Goal: Information Seeking & Learning: Find specific fact

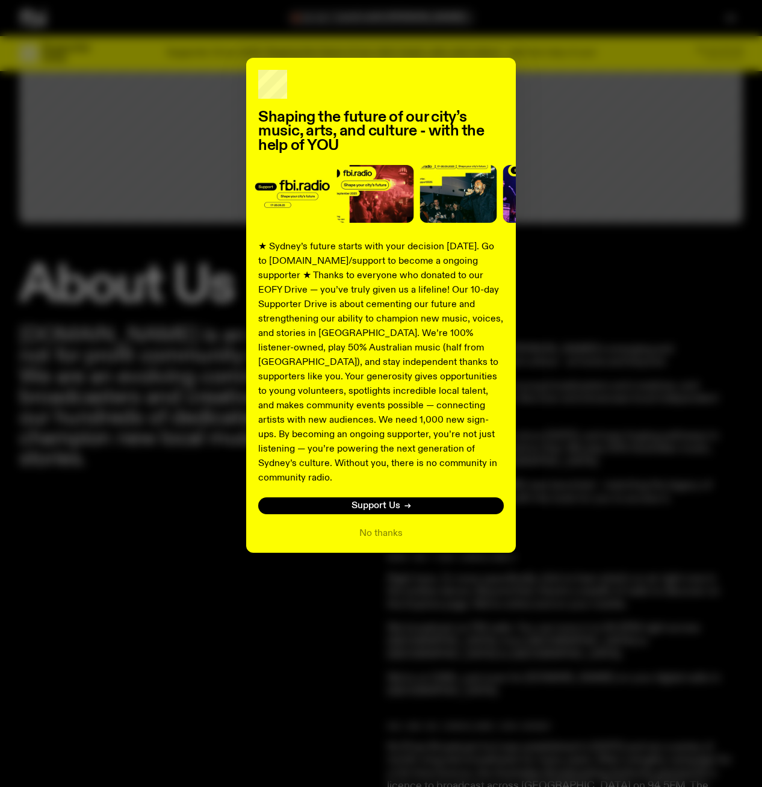
scroll to position [294, 0]
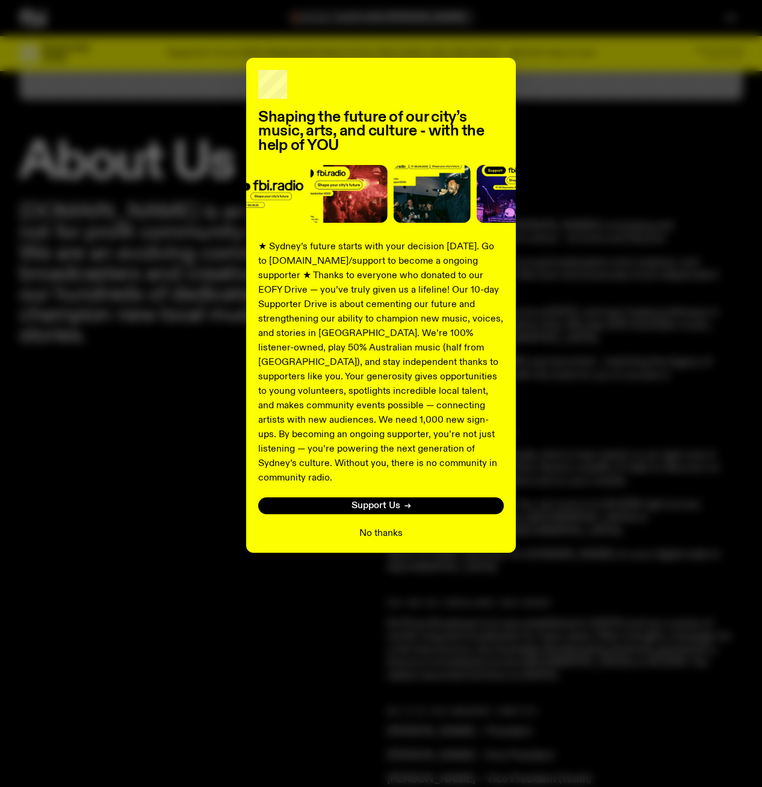
click at [386, 526] on button "No thanks" at bounding box center [380, 533] width 43 height 14
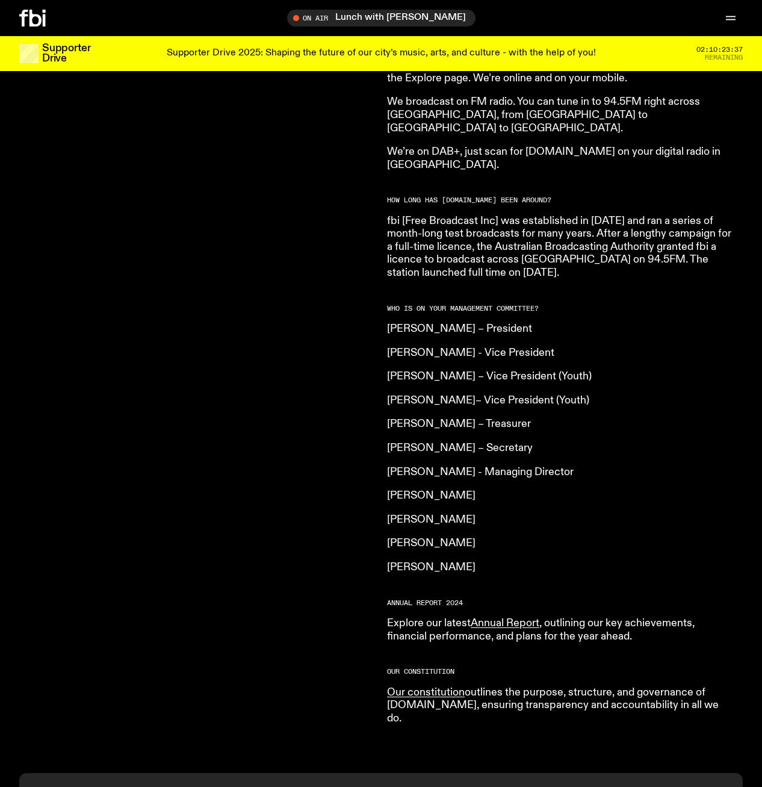
scroll to position [715, 0]
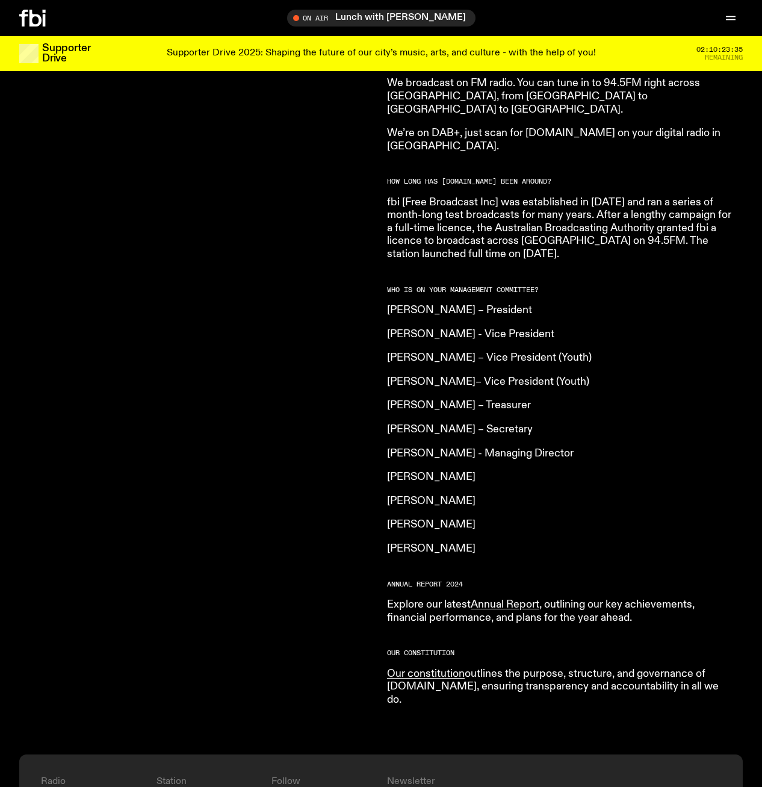
click at [390, 352] on p "[PERSON_NAME] – Vice President (Youth)" at bounding box center [560, 358] width 347 height 13
click at [397, 376] on p "[PERSON_NAME]– Vice President (Youth)" at bounding box center [560, 382] width 347 height 13
drag, startPoint x: 380, startPoint y: 344, endPoint x: 600, endPoint y: 332, distance: 220.7
click at [600, 332] on div "[DOMAIN_NAME] is an independent, not for profit community radio station. We are…" at bounding box center [381, 260] width 762 height 988
click at [600, 352] on p "[PERSON_NAME] – Vice President (Youth)" at bounding box center [560, 358] width 347 height 13
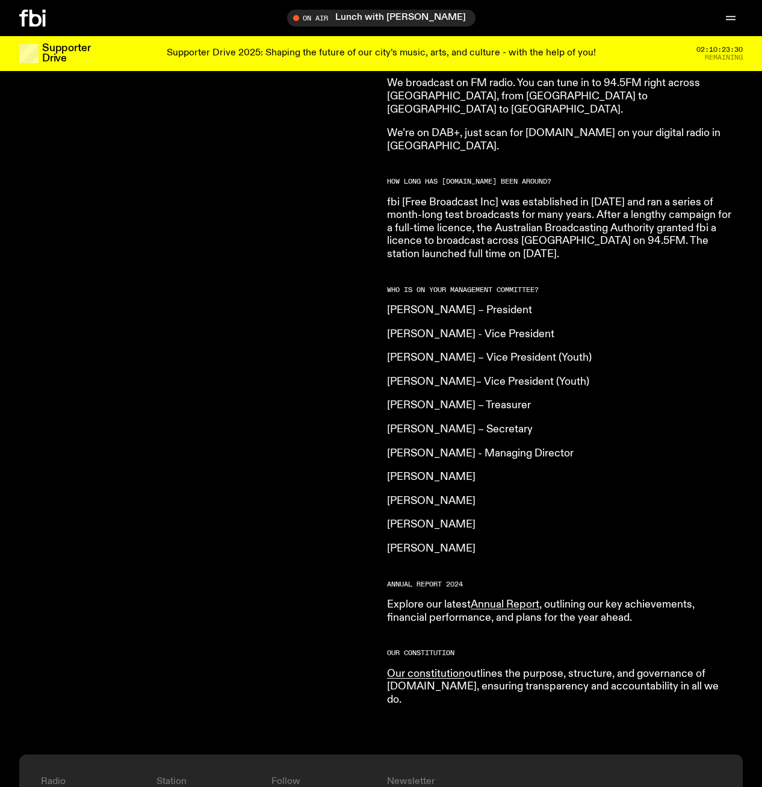
drag, startPoint x: 615, startPoint y: 329, endPoint x: 391, endPoint y: 331, distance: 223.9
click at [391, 352] on p "[PERSON_NAME] – Vice President (Youth)" at bounding box center [560, 358] width 347 height 13
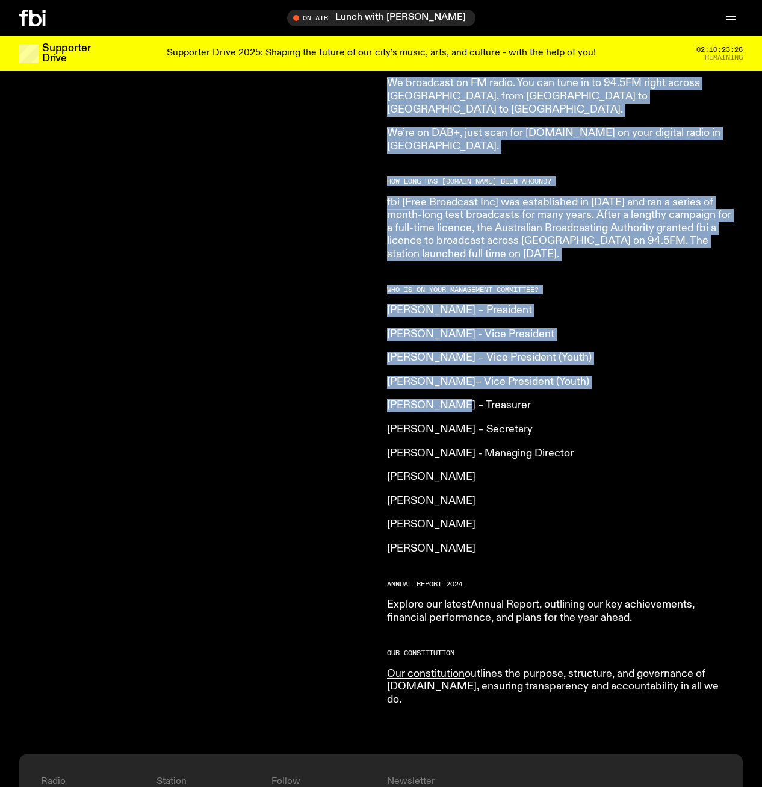
drag, startPoint x: 380, startPoint y: 377, endPoint x: 456, endPoint y: 376, distance: 75.3
click at [456, 376] on div "[DOMAIN_NAME] is an independent, not for profit community radio station. We are…" at bounding box center [381, 260] width 762 height 988
click at [459, 399] on p "[PERSON_NAME] – Treasurer" at bounding box center [560, 405] width 347 height 13
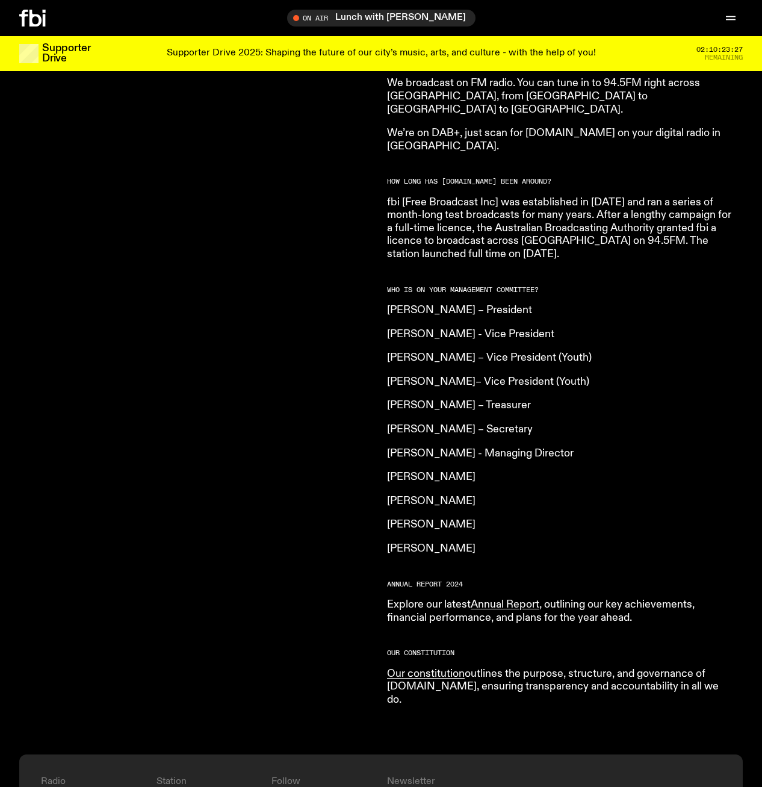
click at [396, 304] on p "[PERSON_NAME] – President" at bounding box center [560, 310] width 347 height 13
click at [397, 328] on p "[PERSON_NAME] - Vice President" at bounding box center [560, 334] width 347 height 13
click at [398, 352] on p "[PERSON_NAME] – Vice President (Youth)" at bounding box center [560, 358] width 347 height 13
click at [401, 376] on p "[PERSON_NAME]– Vice President (Youth)" at bounding box center [560, 382] width 347 height 13
click at [401, 399] on p "[PERSON_NAME] – Treasurer" at bounding box center [560, 405] width 347 height 13
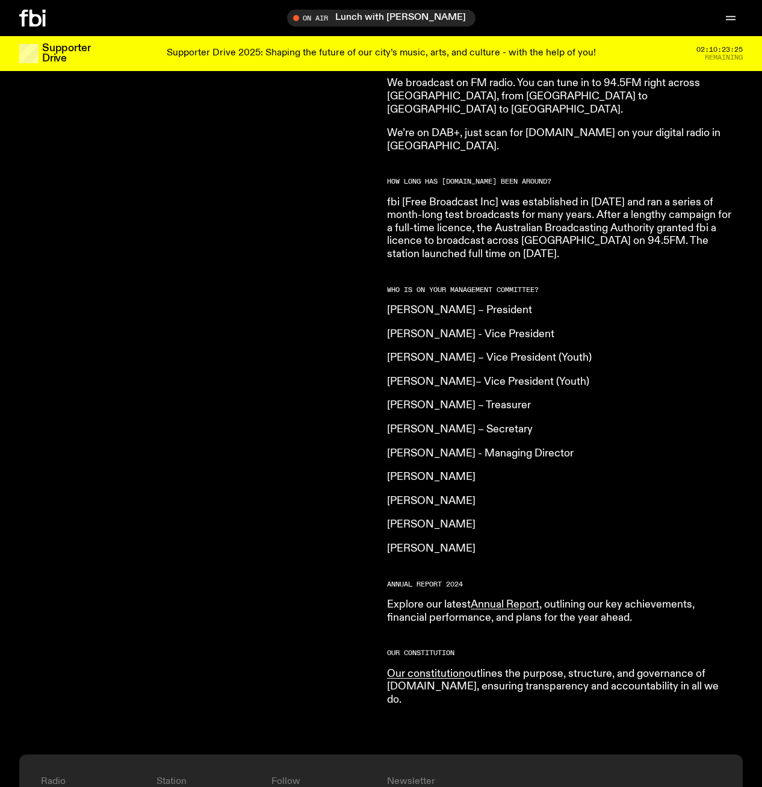
click at [402, 423] on p "[PERSON_NAME] – Secretary" at bounding box center [560, 429] width 347 height 13
click at [402, 447] on p "[PERSON_NAME] - Managing Director" at bounding box center [560, 453] width 347 height 13
click at [401, 460] on article "What is [DOMAIN_NAME]? Our vision is to champion Sydney’s emerging and independ…" at bounding box center [560, 243] width 347 height 926
click at [402, 495] on p "[PERSON_NAME]" at bounding box center [560, 501] width 347 height 13
click at [402, 518] on p "[PERSON_NAME]" at bounding box center [560, 524] width 347 height 13
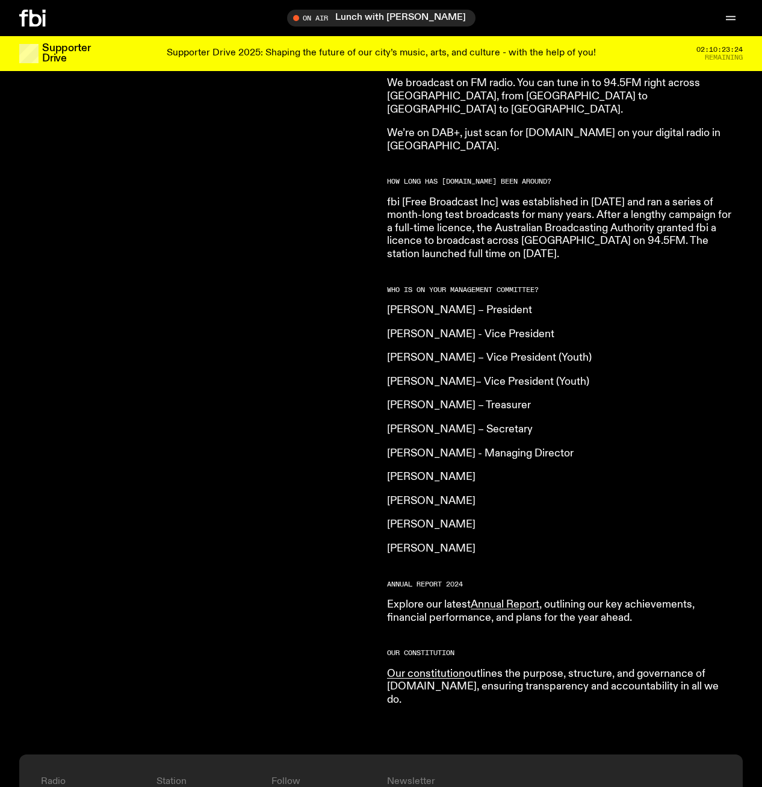
click at [402, 542] on p "[PERSON_NAME]" at bounding box center [560, 548] width 347 height 13
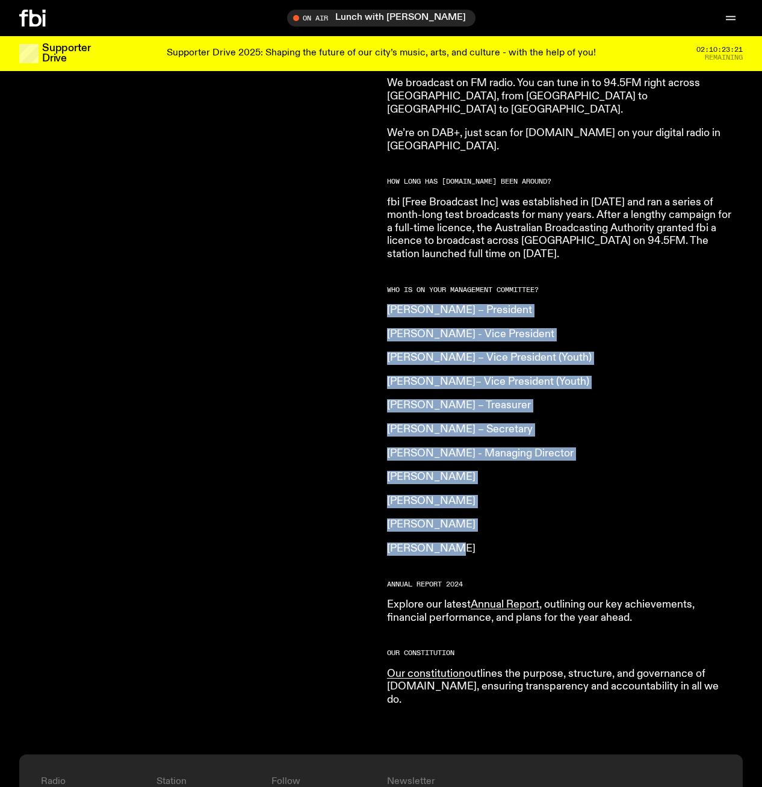
drag, startPoint x: 470, startPoint y: 516, endPoint x: 388, endPoint y: 279, distance: 250.9
click at [388, 279] on article "What is [DOMAIN_NAME]? Our vision is to champion Sydney’s emerging and independ…" at bounding box center [560, 243] width 347 height 926
click at [607, 352] on p "[PERSON_NAME] – Vice President (Youth)" at bounding box center [560, 358] width 347 height 13
drag, startPoint x: 608, startPoint y: 329, endPoint x: 367, endPoint y: 324, distance: 241.4
click at [367, 324] on div "[DOMAIN_NAME] is an independent, not for profit community radio station. We are…" at bounding box center [381, 260] width 762 height 988
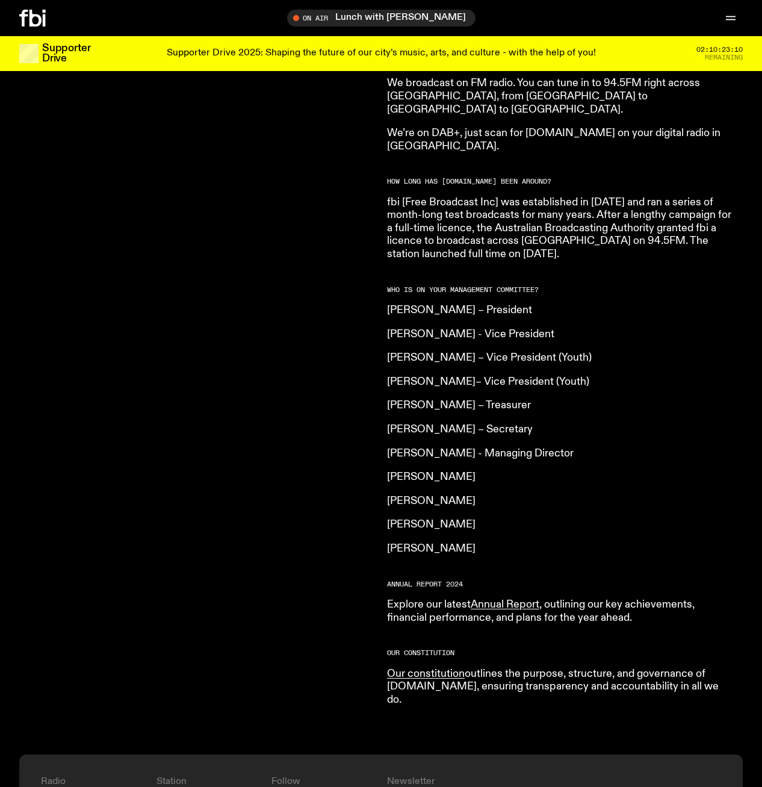
click at [561, 399] on p "[PERSON_NAME] – Treasurer" at bounding box center [560, 405] width 347 height 13
drag, startPoint x: 527, startPoint y: 380, endPoint x: 512, endPoint y: 397, distance: 22.1
click at [380, 375] on div "[DOMAIN_NAME] is an independent, not for profit community radio station. We are…" at bounding box center [381, 260] width 762 height 988
click at [566, 423] on p "[PERSON_NAME] – Secretary" at bounding box center [560, 429] width 347 height 13
drag, startPoint x: 531, startPoint y: 401, endPoint x: 388, endPoint y: 403, distance: 143.3
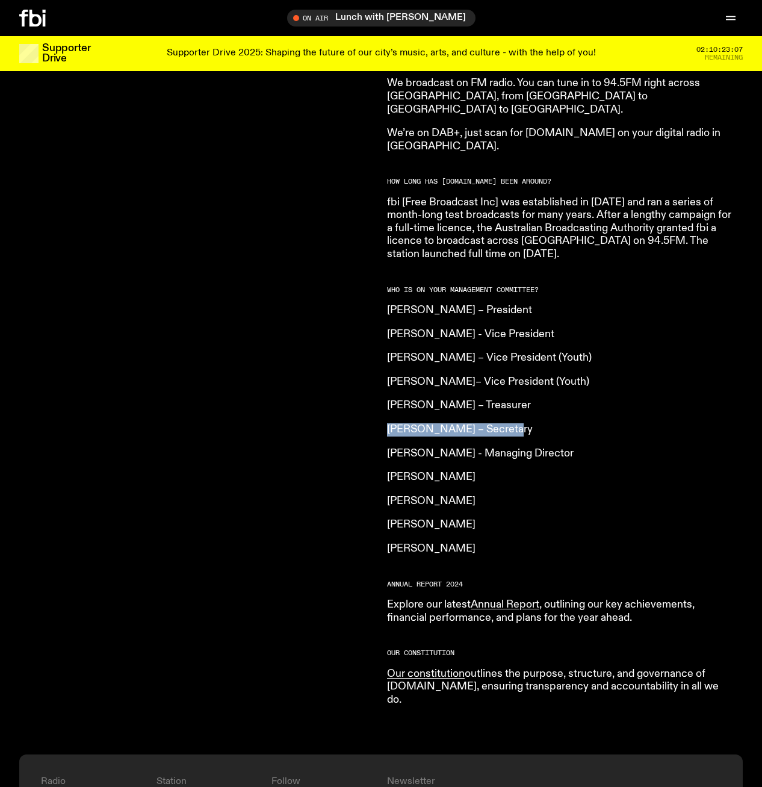
click at [388, 403] on div "[DOMAIN_NAME] is an independent, not for profit community radio station. We are…" at bounding box center [381, 260] width 762 height 988
drag, startPoint x: 391, startPoint y: 329, endPoint x: 608, endPoint y: 330, distance: 216.7
click at [608, 352] on p "[PERSON_NAME] – Vice President (Youth)" at bounding box center [560, 358] width 347 height 13
drag, startPoint x: 388, startPoint y: 376, endPoint x: 567, endPoint y: 384, distance: 179.5
click at [567, 399] on p "[PERSON_NAME] – Treasurer" at bounding box center [560, 405] width 347 height 13
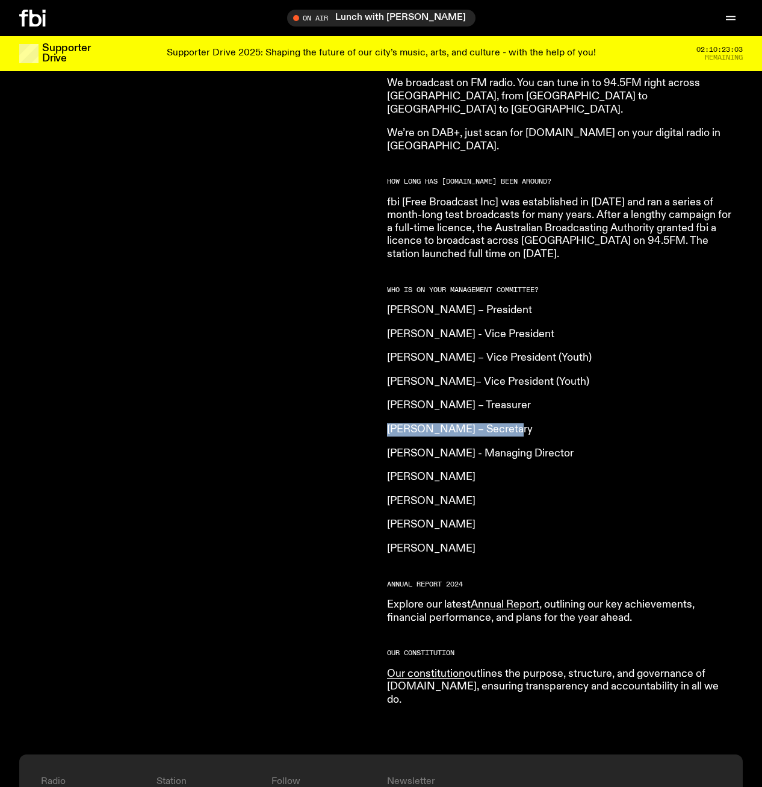
drag, startPoint x: 390, startPoint y: 400, endPoint x: 540, endPoint y: 409, distance: 150.1
click at [540, 423] on p "[PERSON_NAME] – Secretary" at bounding box center [560, 429] width 347 height 13
drag, startPoint x: 455, startPoint y: 509, endPoint x: 420, endPoint y: 507, distance: 35.6
click at [420, 507] on article "What is [DOMAIN_NAME]? Our vision is to champion Sydney’s emerging and independ…" at bounding box center [560, 243] width 347 height 926
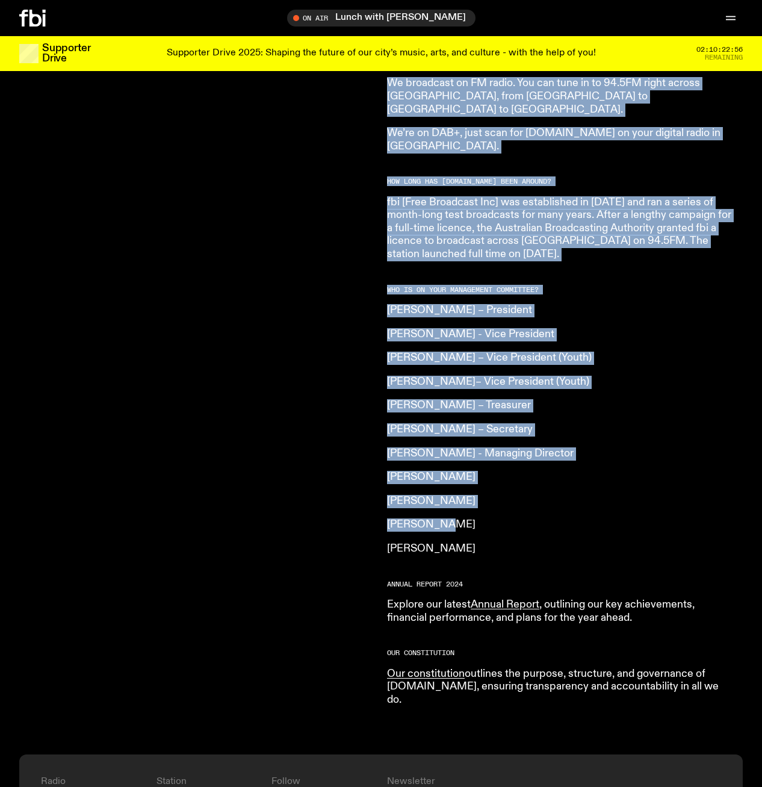
drag, startPoint x: 460, startPoint y: 489, endPoint x: 380, endPoint y: 504, distance: 81.3
click at [380, 504] on div "[DOMAIN_NAME] is an independent, not for profit community radio station. We are…" at bounding box center [381, 260] width 762 height 988
click at [394, 518] on p "[PERSON_NAME]" at bounding box center [560, 524] width 347 height 13
